Goal: Information Seeking & Learning: Learn about a topic

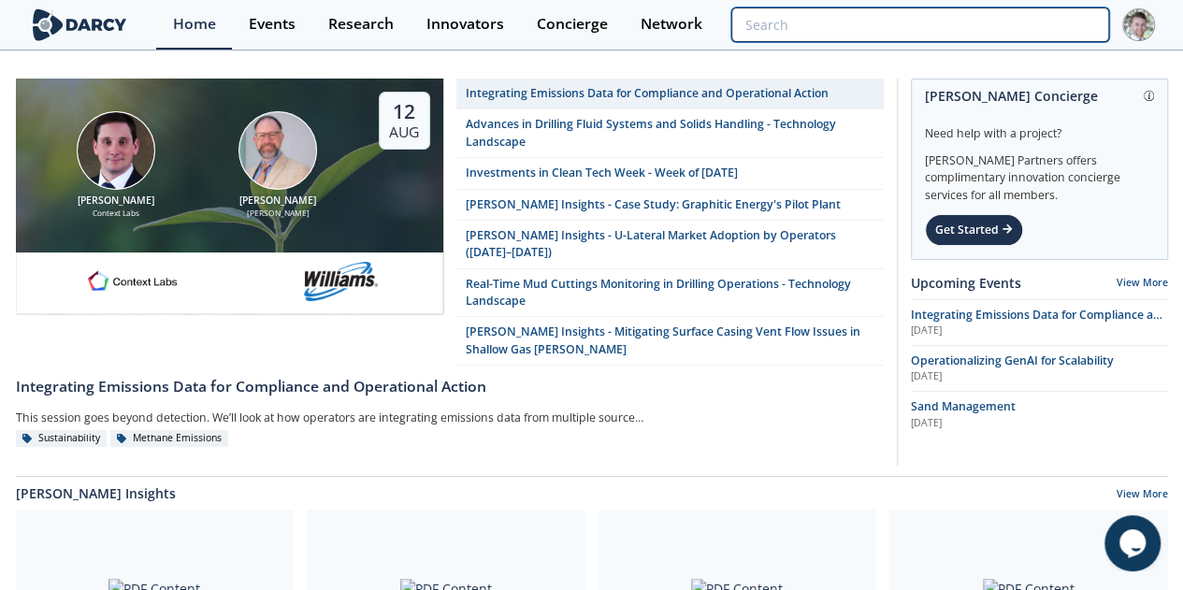
click at [1006, 18] on input "search" at bounding box center [919, 24] width 377 height 35
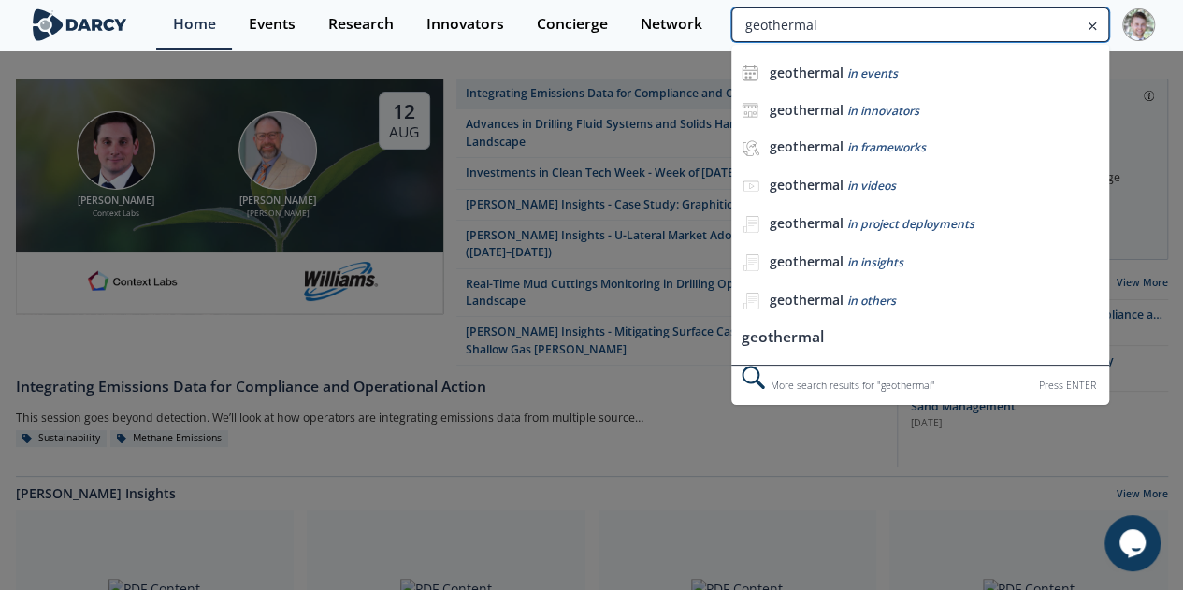
type input "geothermal"
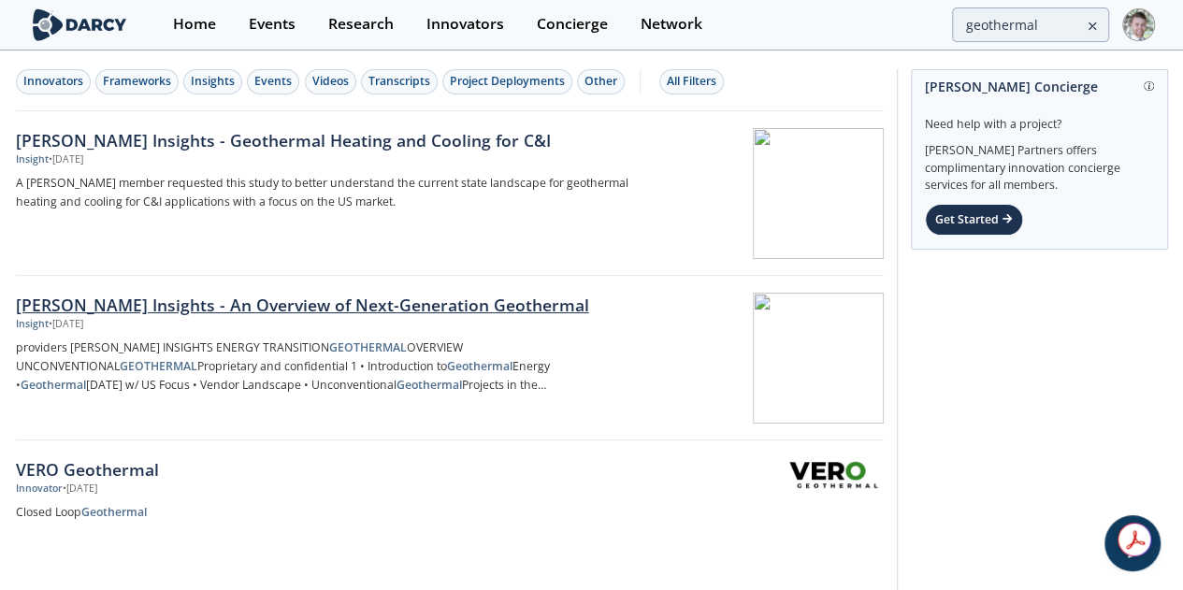
click at [185, 309] on div "[PERSON_NAME] Insights - An Overview of Next-Generation Geothermal" at bounding box center [325, 305] width 619 height 24
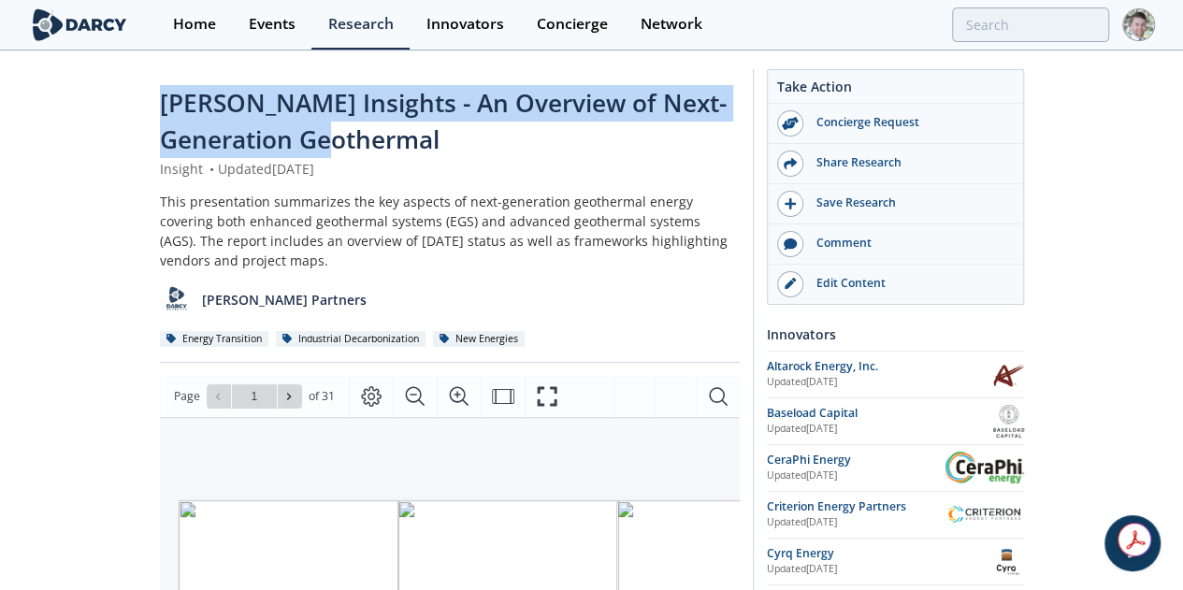
drag, startPoint x: 768, startPoint y: 107, endPoint x: 0, endPoint y: 104, distance: 767.5
copy span "[PERSON_NAME] Insights - An Overview of Next-Generation Geothermal"
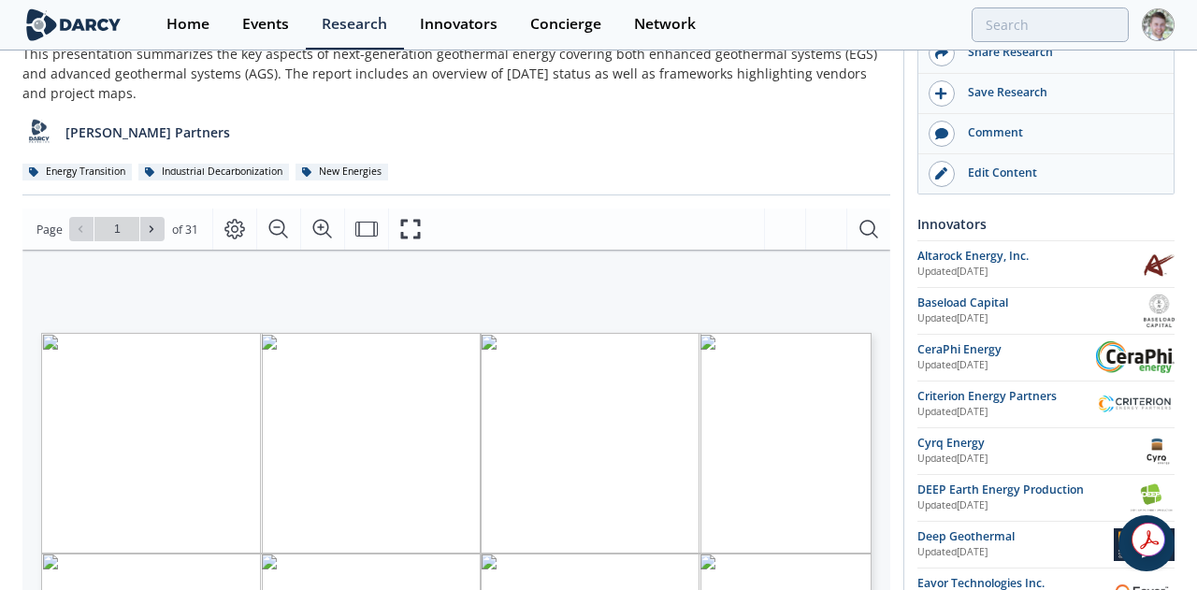
type input "2"
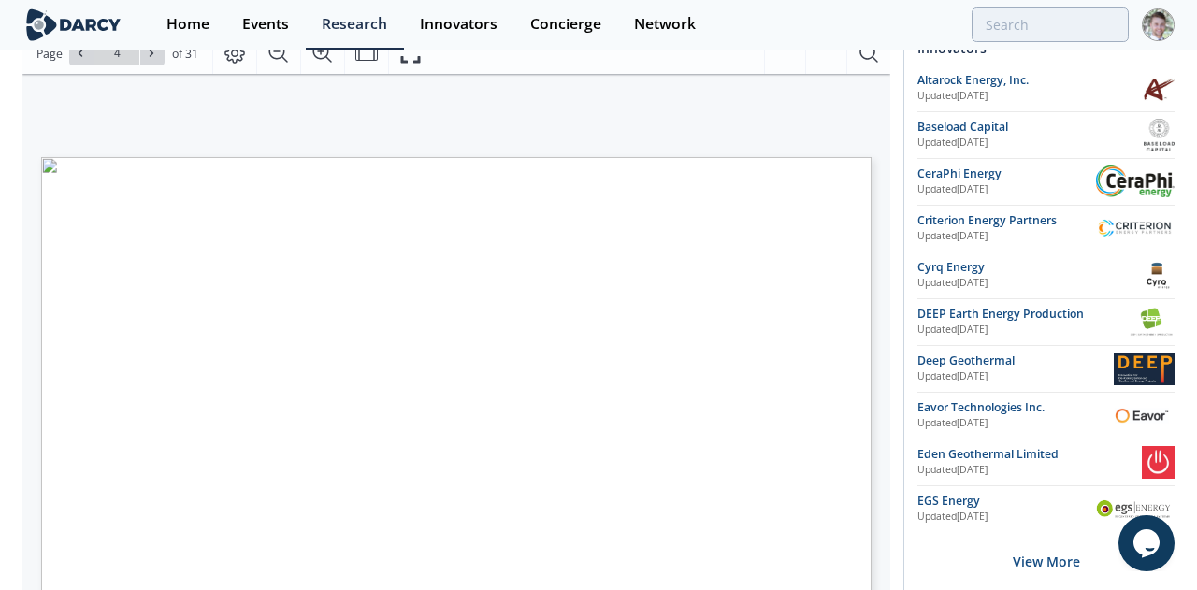
type input "5"
type input "7"
type input "9"
type input "10"
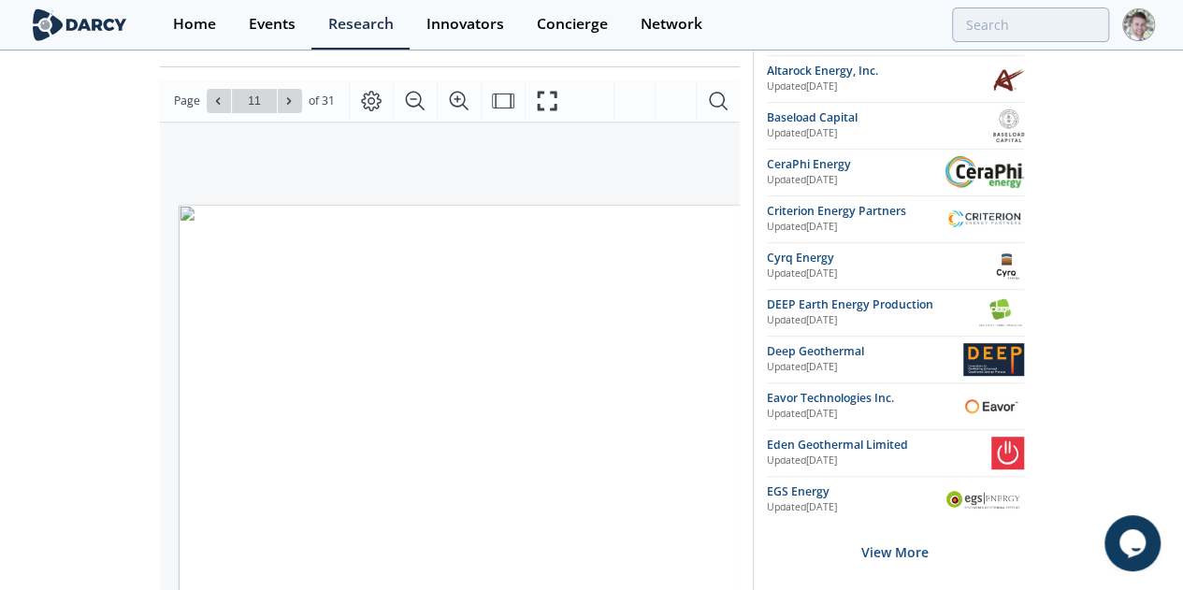
scroll to position [370, 0]
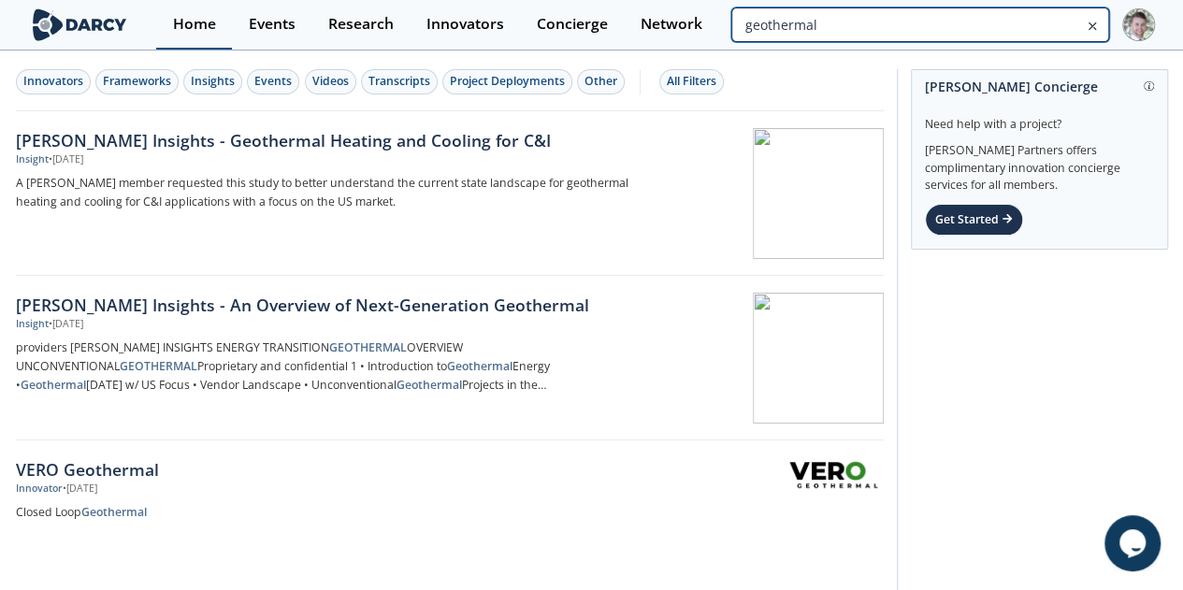
drag, startPoint x: 1069, startPoint y: 21, endPoint x: 189, endPoint y: 2, distance: 880.8
click at [632, 15] on div "Home Events Research Innovators Concierge Network geothermal" at bounding box center [654, 25] width 997 height 50
type input "refrac"
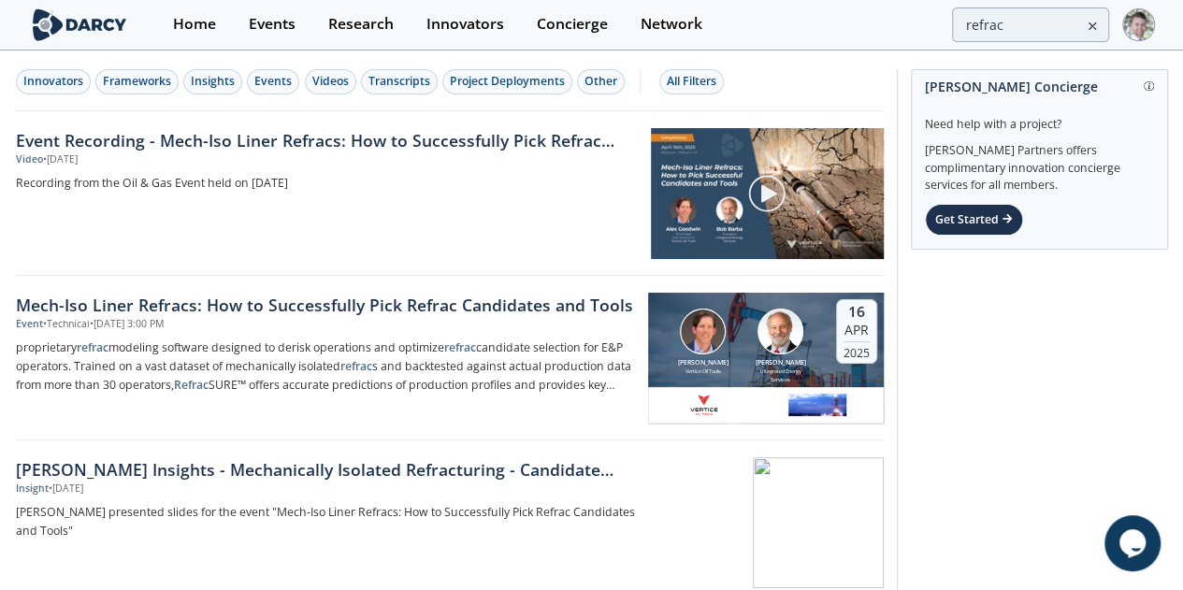
scroll to position [448, 0]
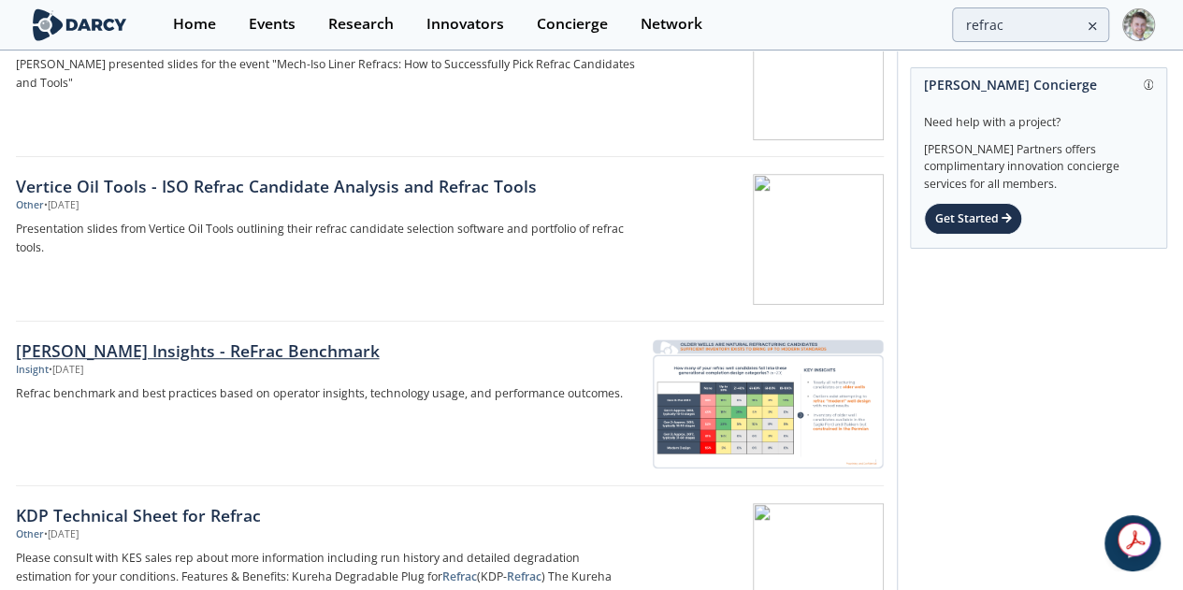
click at [200, 339] on div "[PERSON_NAME] Insights - ReFrac Benchmark" at bounding box center [325, 350] width 619 height 24
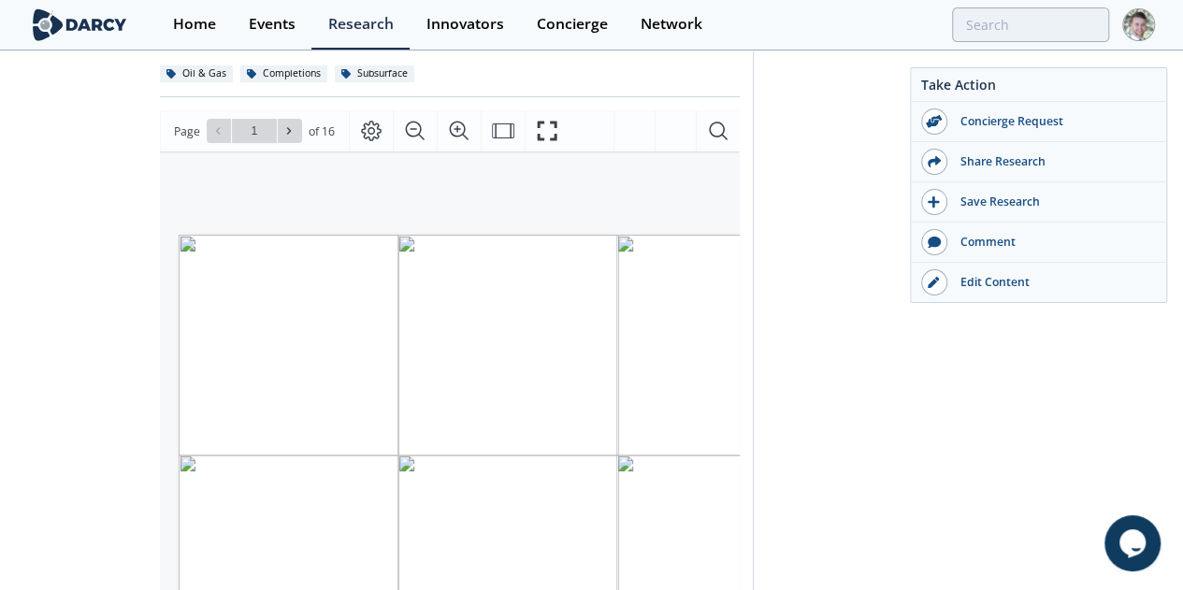
scroll to position [222, 0]
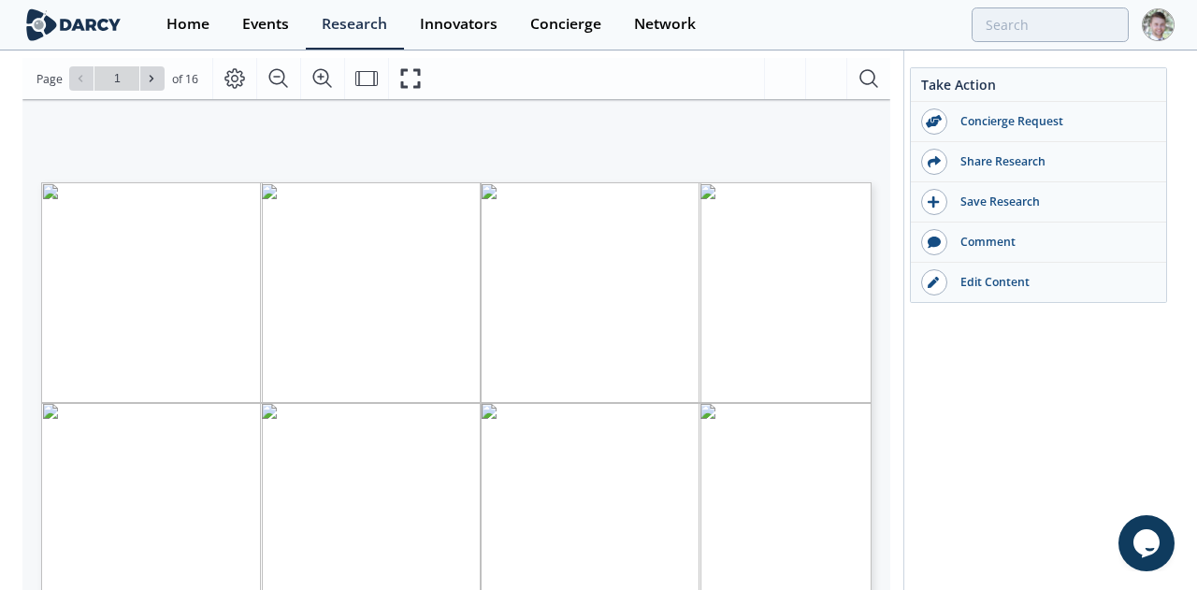
type input "2"
type input "3"
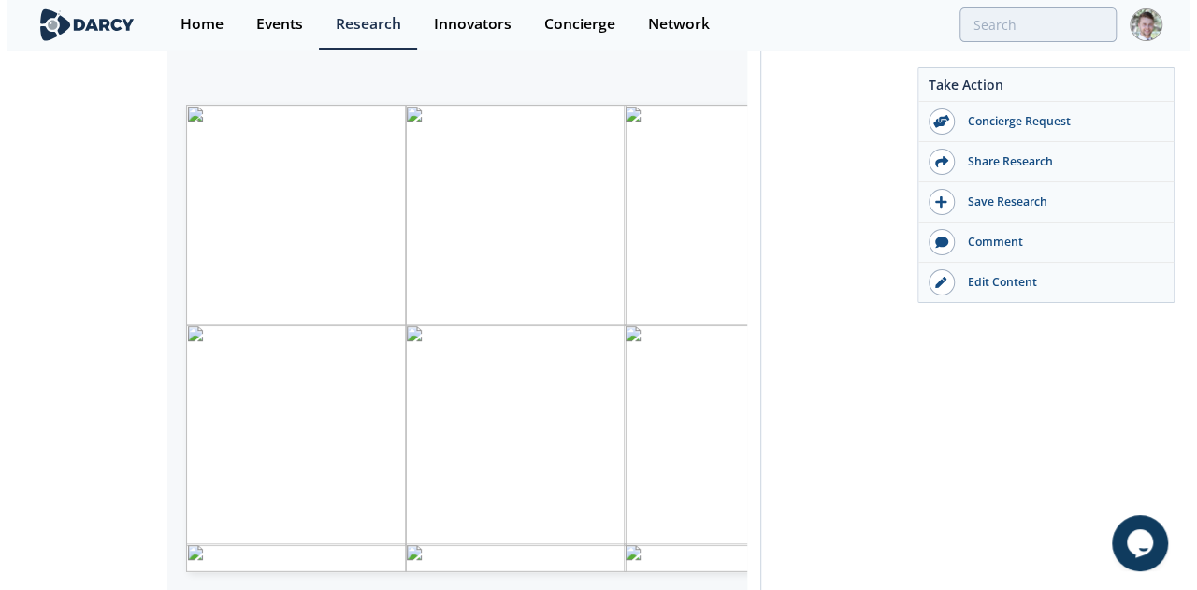
scroll to position [333, 0]
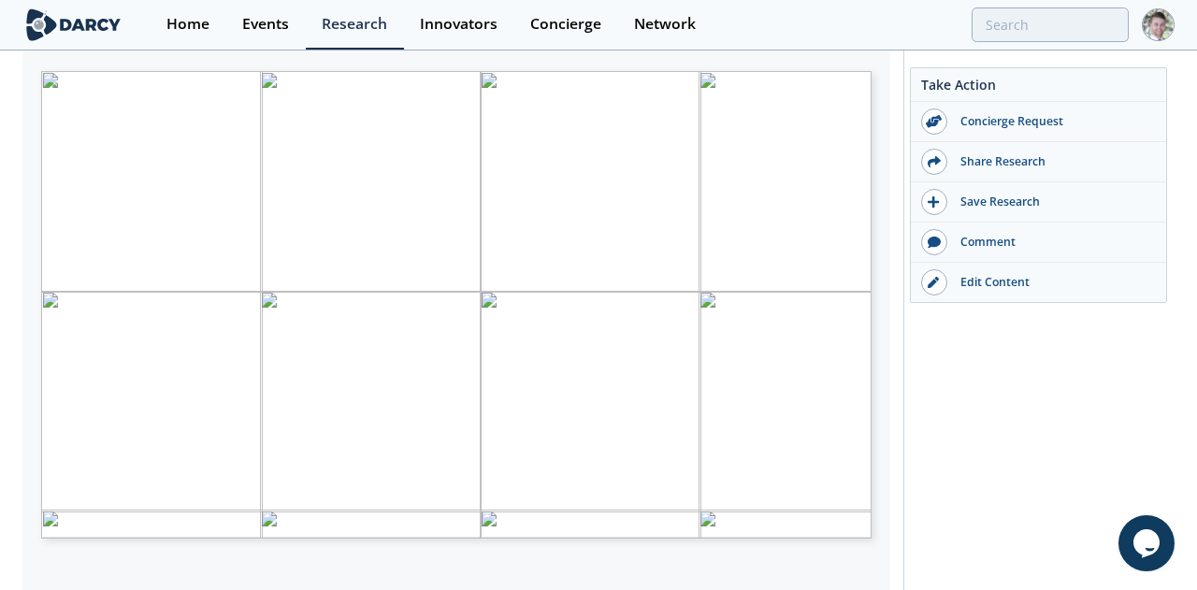
type input "4"
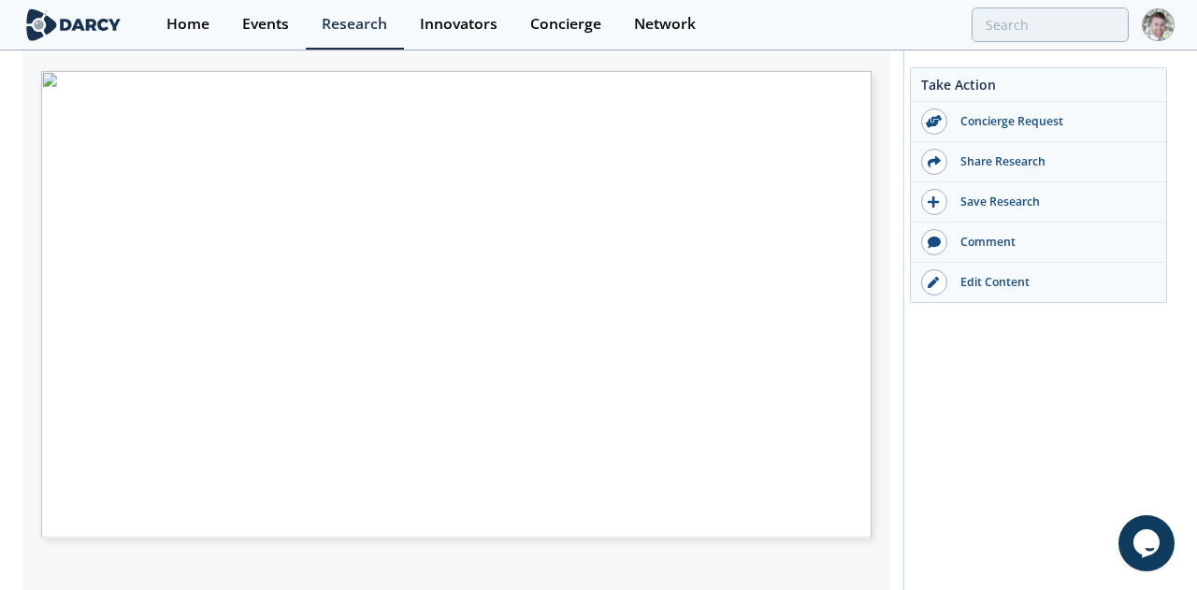
type input "5"
type input "7"
type input "8"
type input "10"
type input "12"
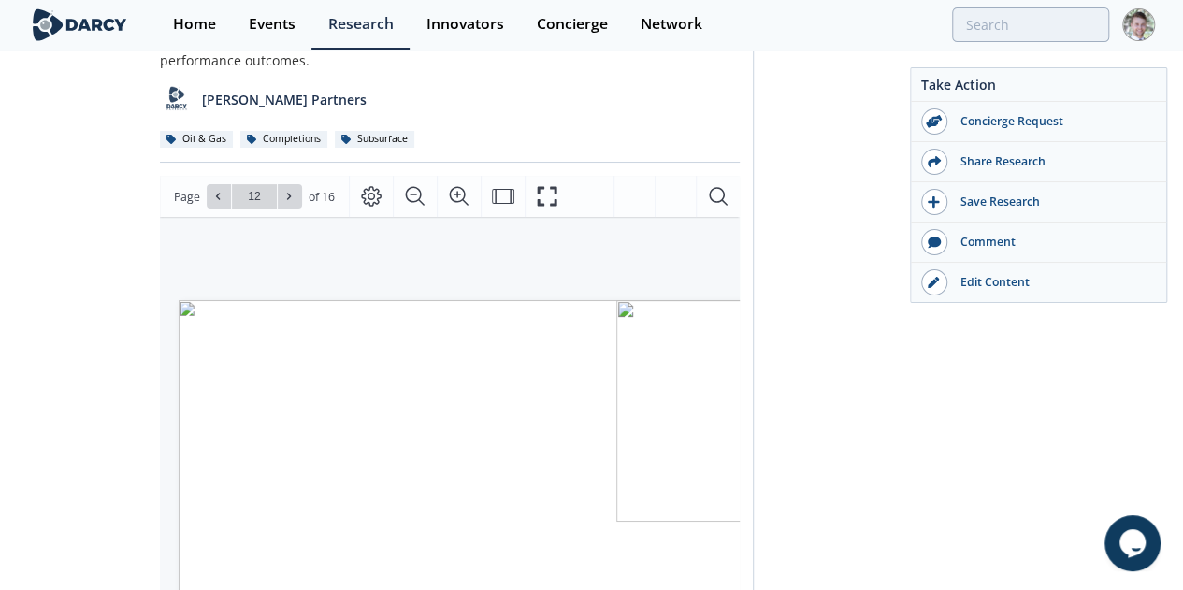
scroll to position [19, 0]
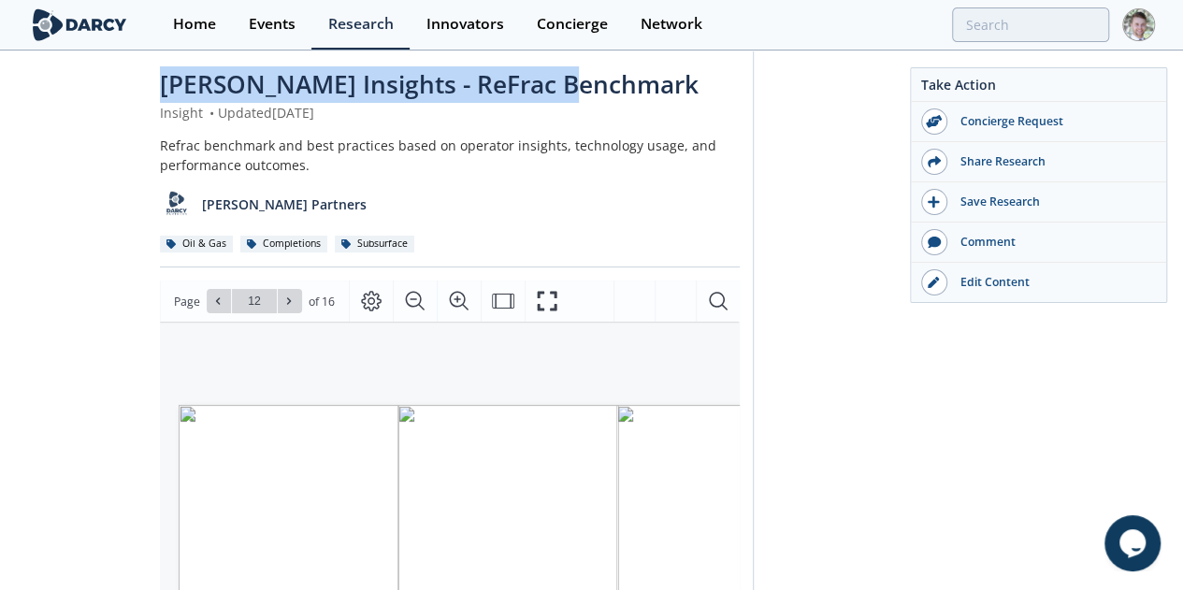
drag, startPoint x: 461, startPoint y: 82, endPoint x: 5, endPoint y: 81, distance: 456.2
copy span "[PERSON_NAME] Insights - ReFrac Benchmark"
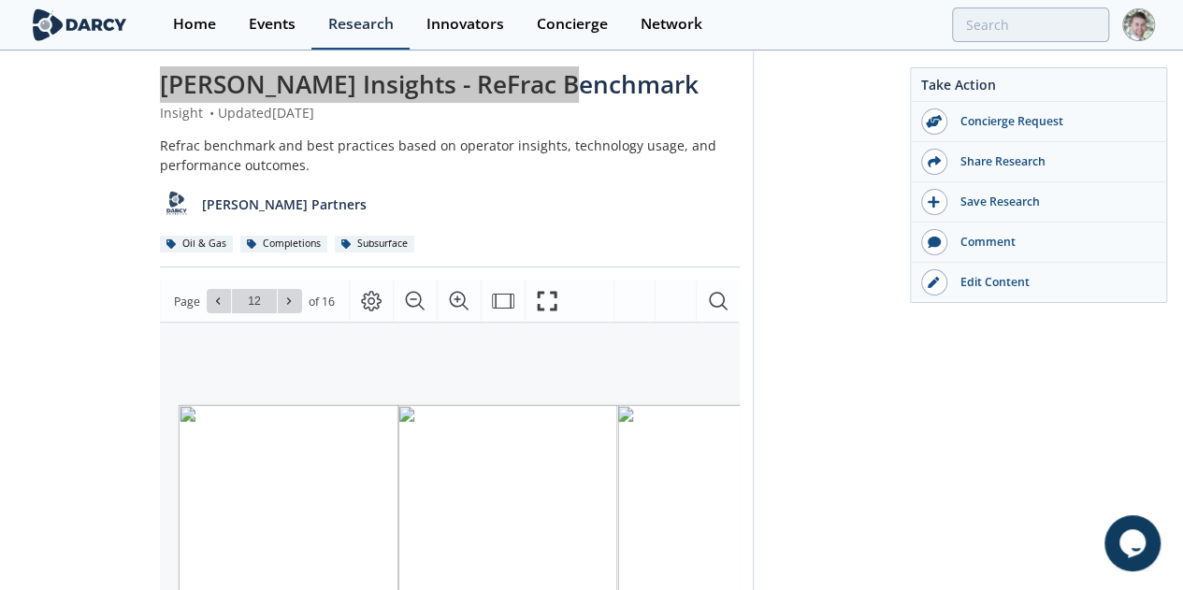
type input "refrac"
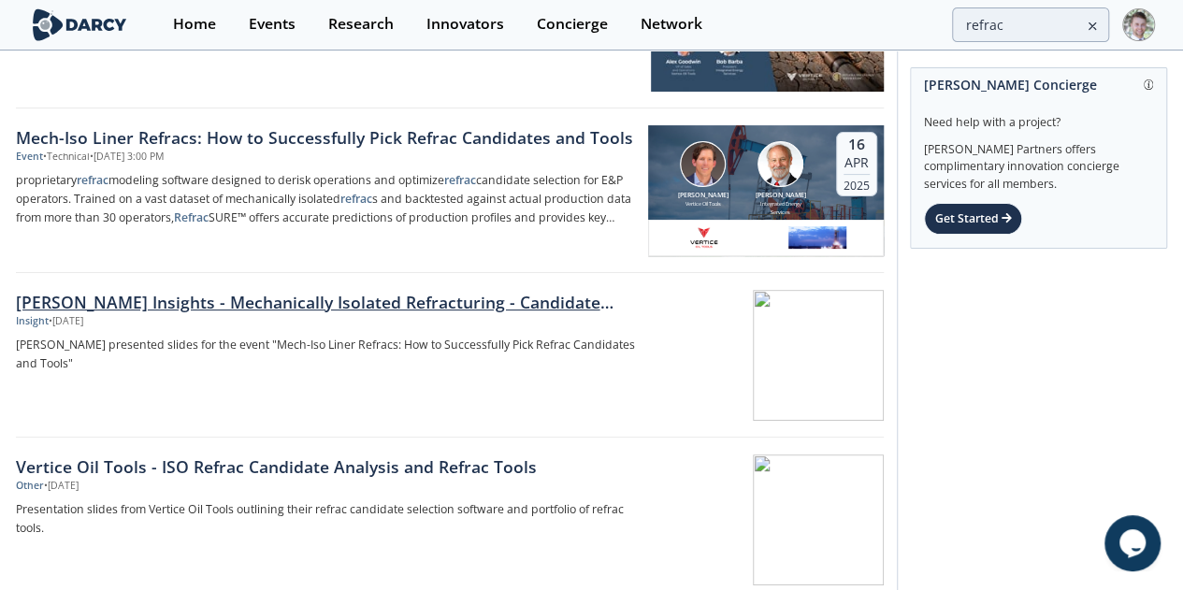
scroll to position [166, 0]
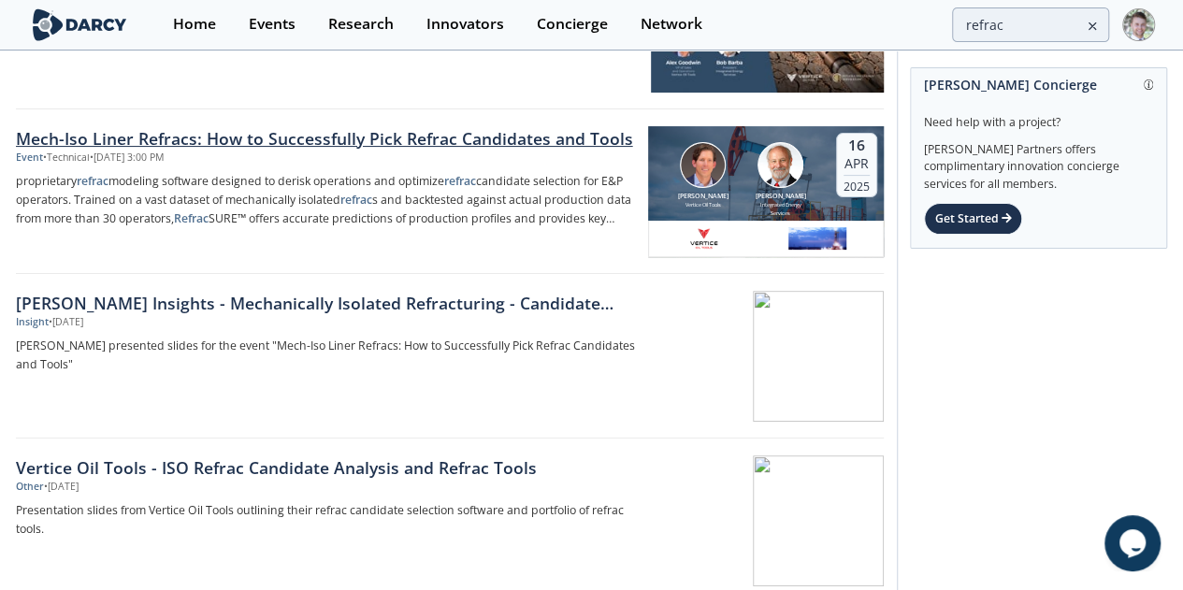
click at [337, 128] on div "Mech-Iso Liner Refracs: How to Successfully Pick Refrac Candidates and Tools" at bounding box center [325, 138] width 619 height 24
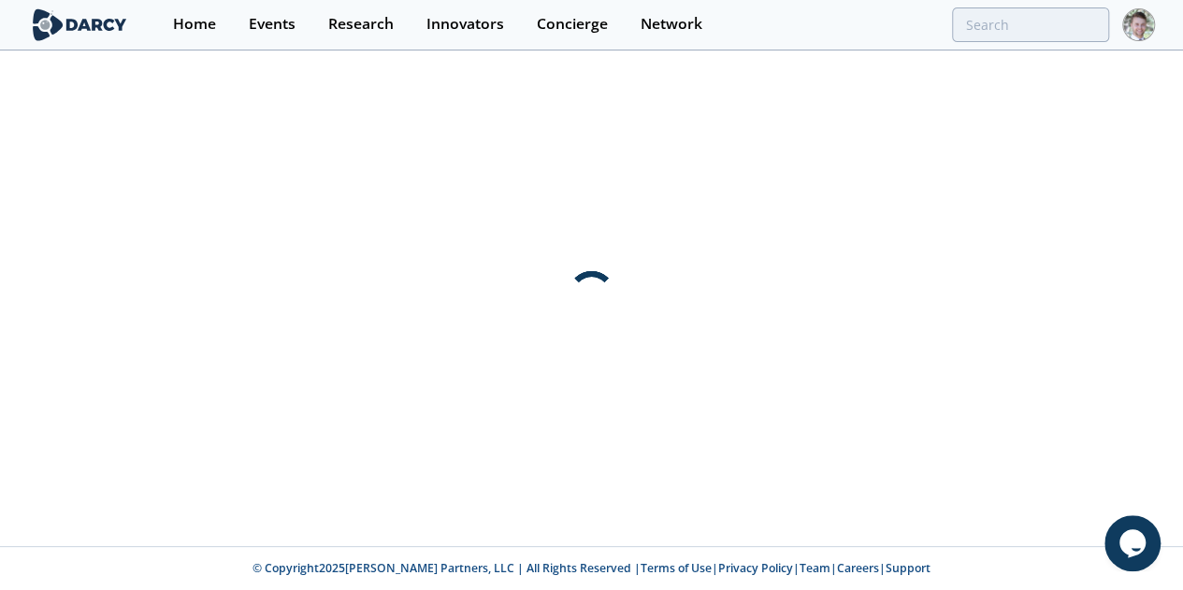
scroll to position [0, 0]
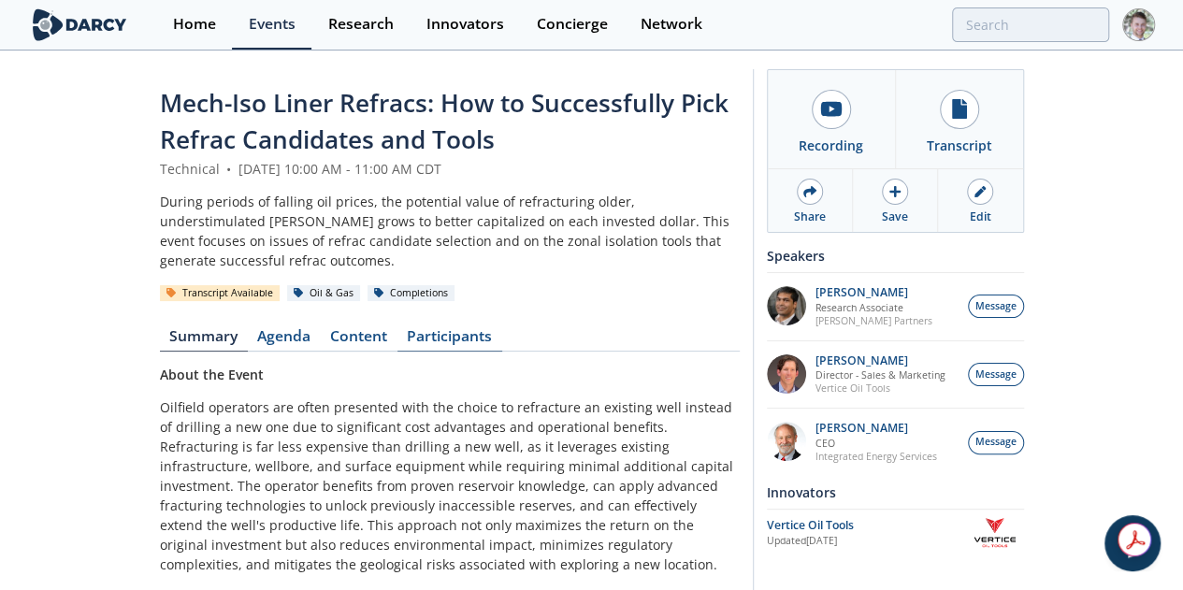
click at [397, 329] on link "Participants" at bounding box center [449, 340] width 105 height 22
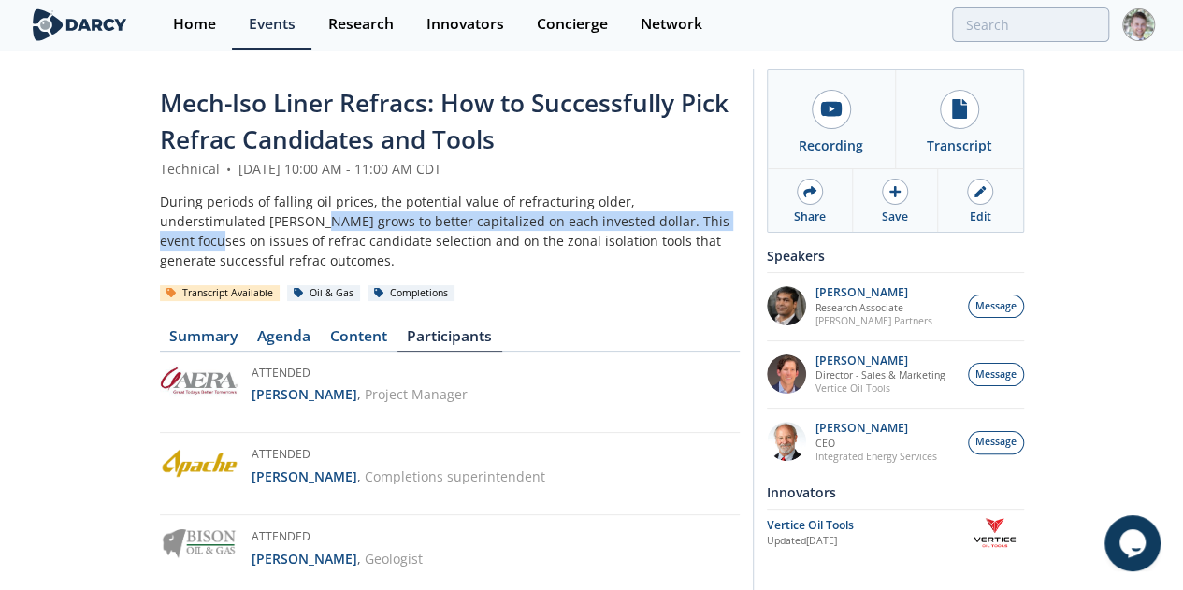
drag, startPoint x: 198, startPoint y: 225, endPoint x: 654, endPoint y: 218, distance: 456.3
click at [638, 209] on div "During periods of falling oil prices, the potential value of refracturing older…" at bounding box center [450, 231] width 580 height 79
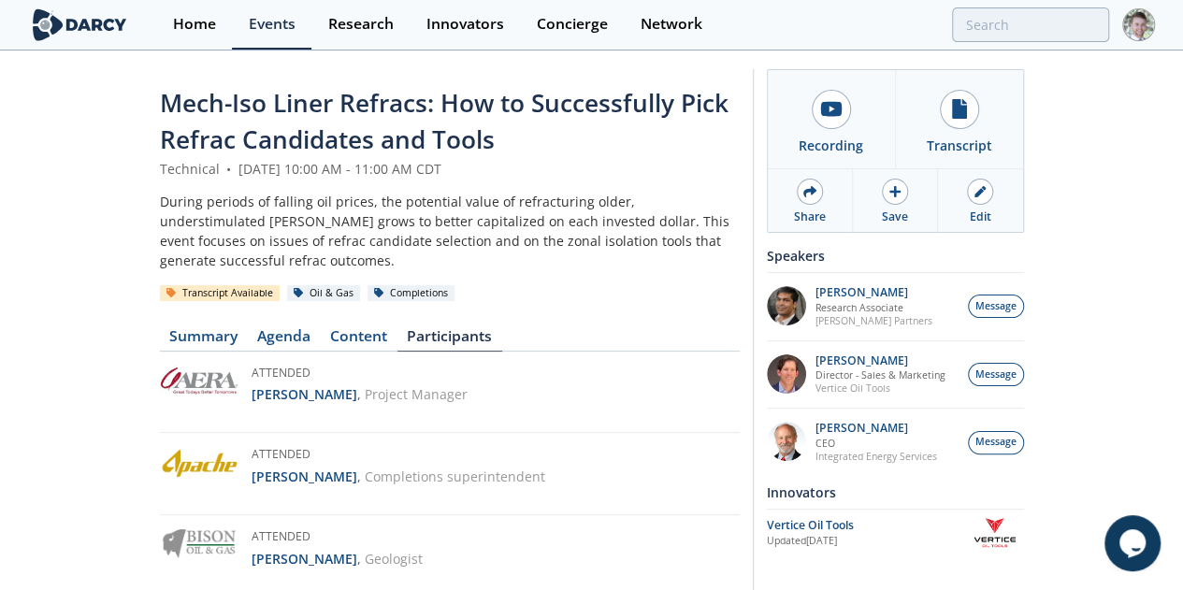
click at [669, 237] on header "Mech-Iso Liner Refracs: How to Successfully Pick Refrac Candidates and Tools Te…" at bounding box center [450, 194] width 580 height 218
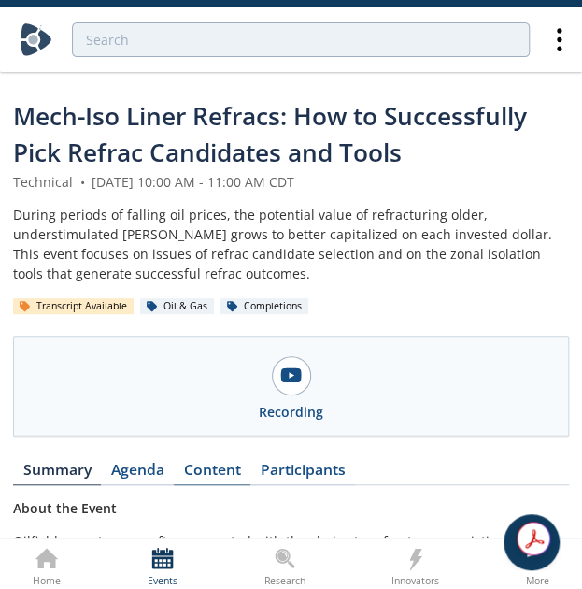
click at [222, 477] on link "Content" at bounding box center [212, 474] width 77 height 22
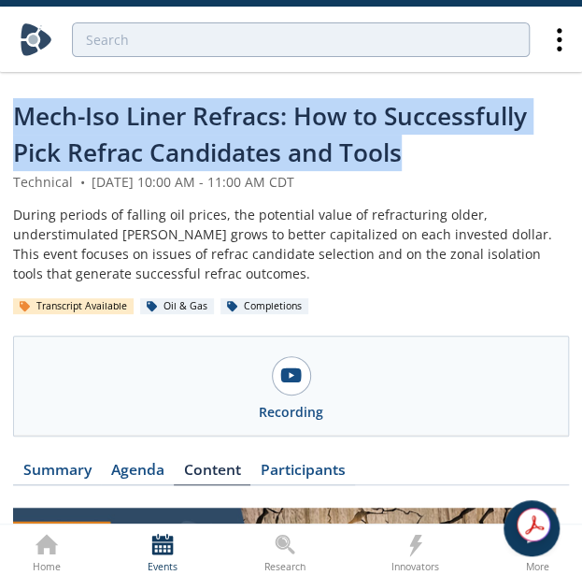
drag, startPoint x: 334, startPoint y: 141, endPoint x: 6, endPoint y: 109, distance: 329.7
copy span "Mech-Iso Liner Refracs: How to Successfully Pick Refrac Candidates and Tools"
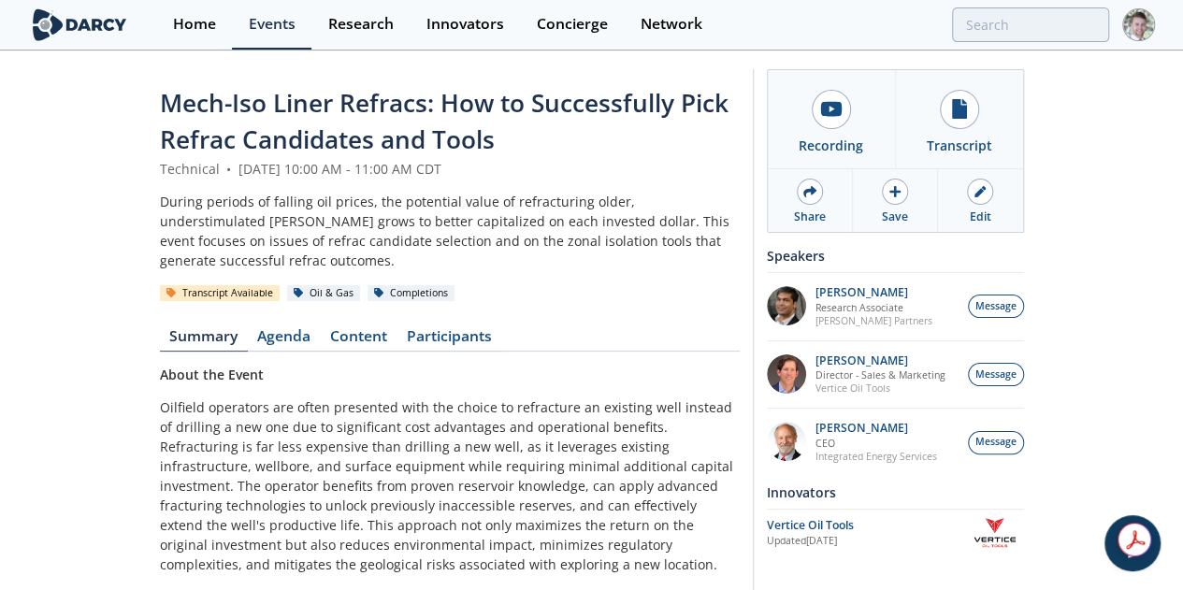
type input "refrac"
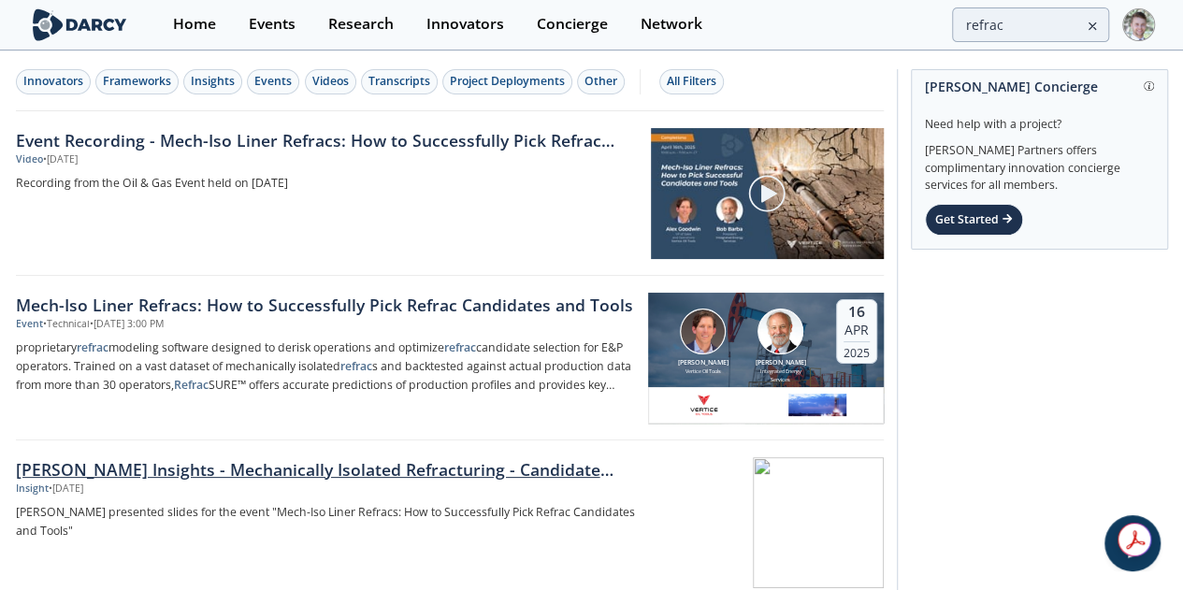
click at [270, 469] on div "[PERSON_NAME] Insights - Mechanically Isolated Refracturing - Candidate Selecti…" at bounding box center [325, 469] width 619 height 24
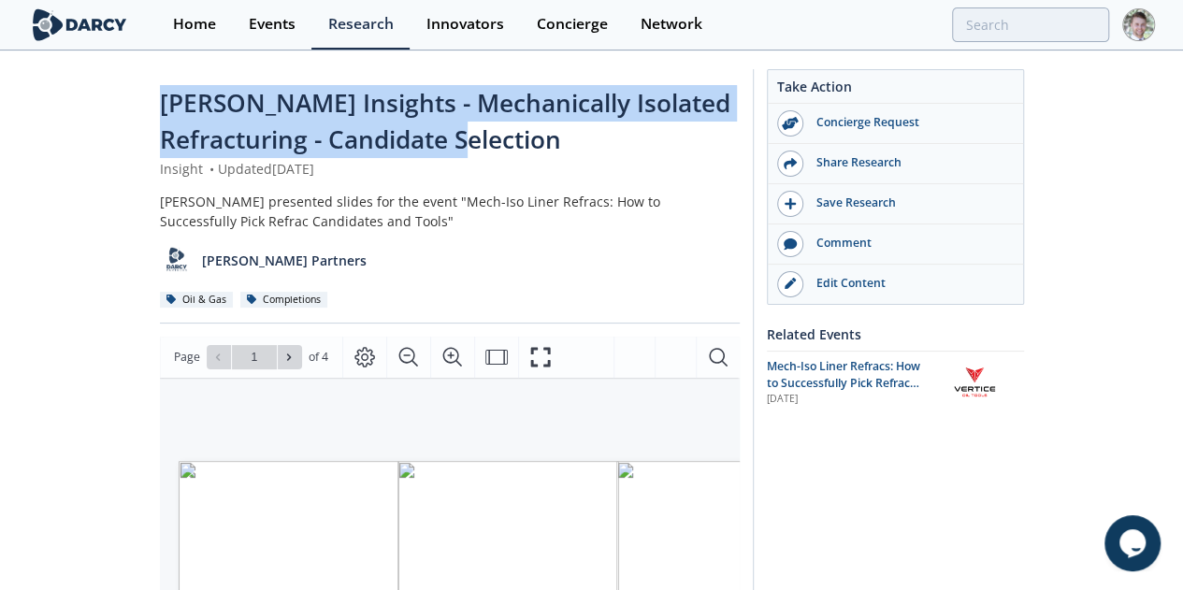
drag, startPoint x: 870, startPoint y: 104, endPoint x: 0, endPoint y: 114, distance: 870.4
copy span "[PERSON_NAME] Insights - Mechanically Isolated Refracturing - Candidate Selecti…"
